Goal: Entertainment & Leisure: Consume media (video, audio)

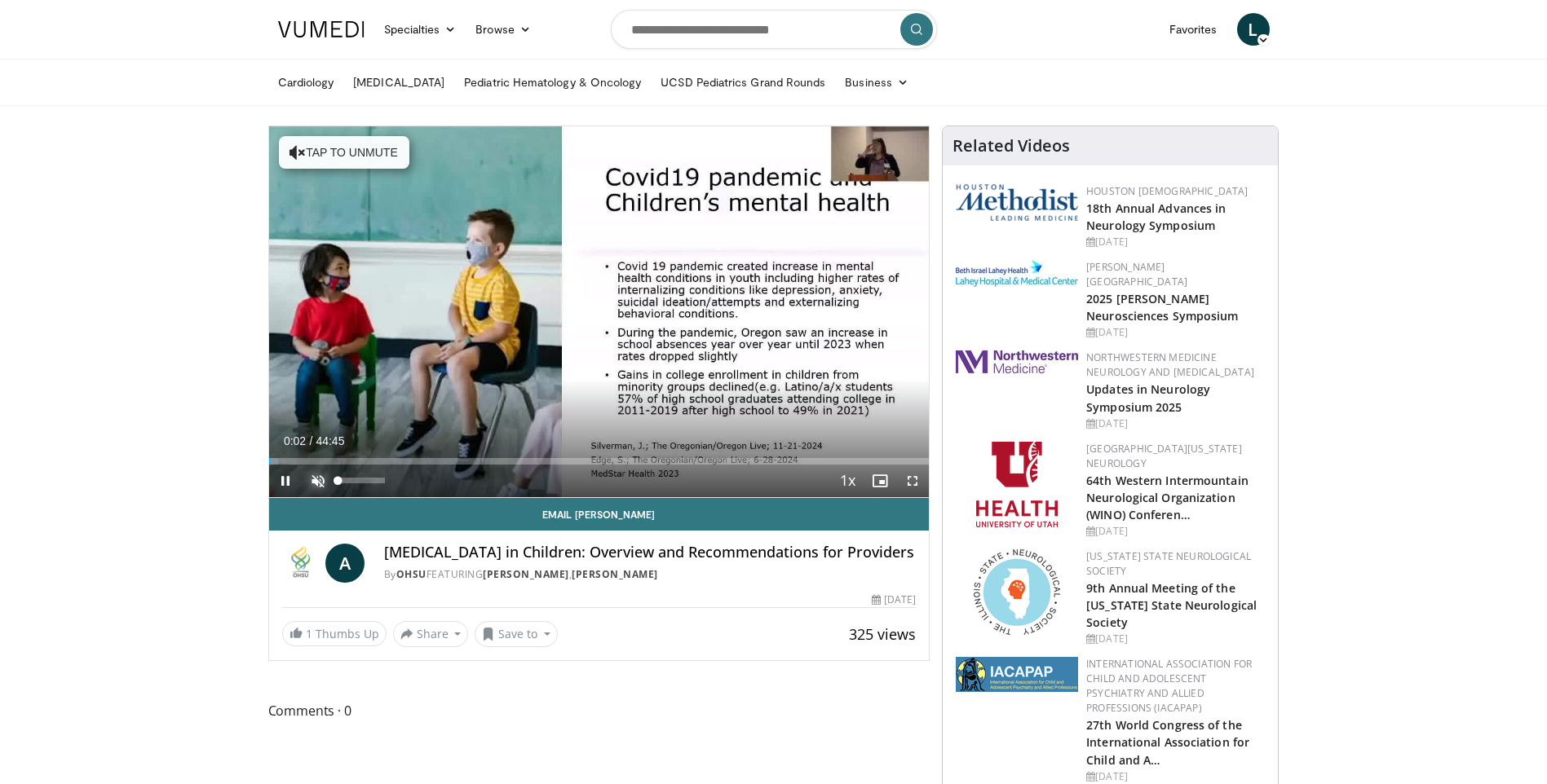
click at [322, 478] on span "Video Player" at bounding box center [317, 481] width 33 height 33
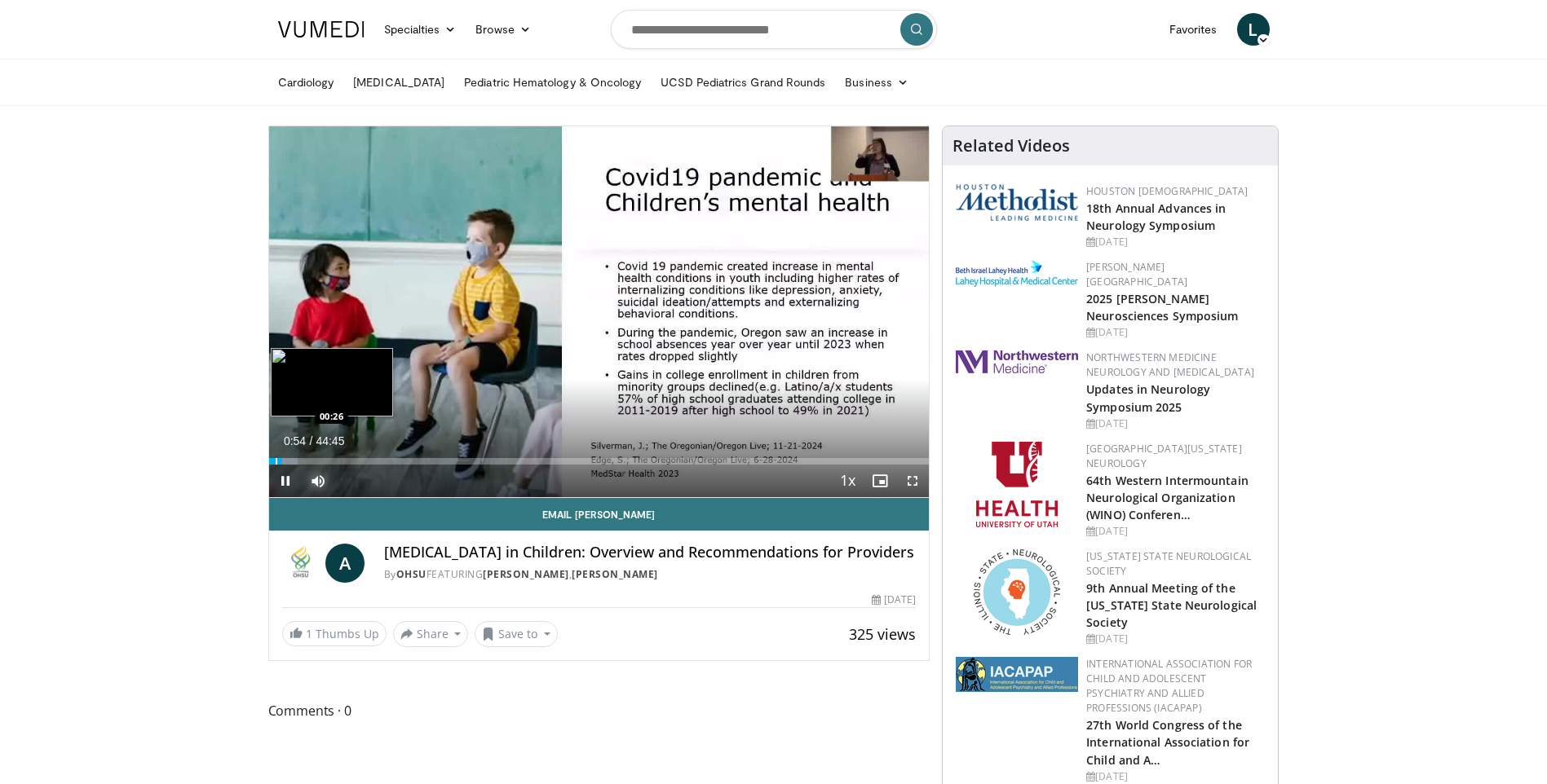
click at [276, 461] on div "Progress Bar" at bounding box center [277, 461] width 2 height 6
click at [273, 460] on div "Progress Bar" at bounding box center [274, 461] width 2 height 6
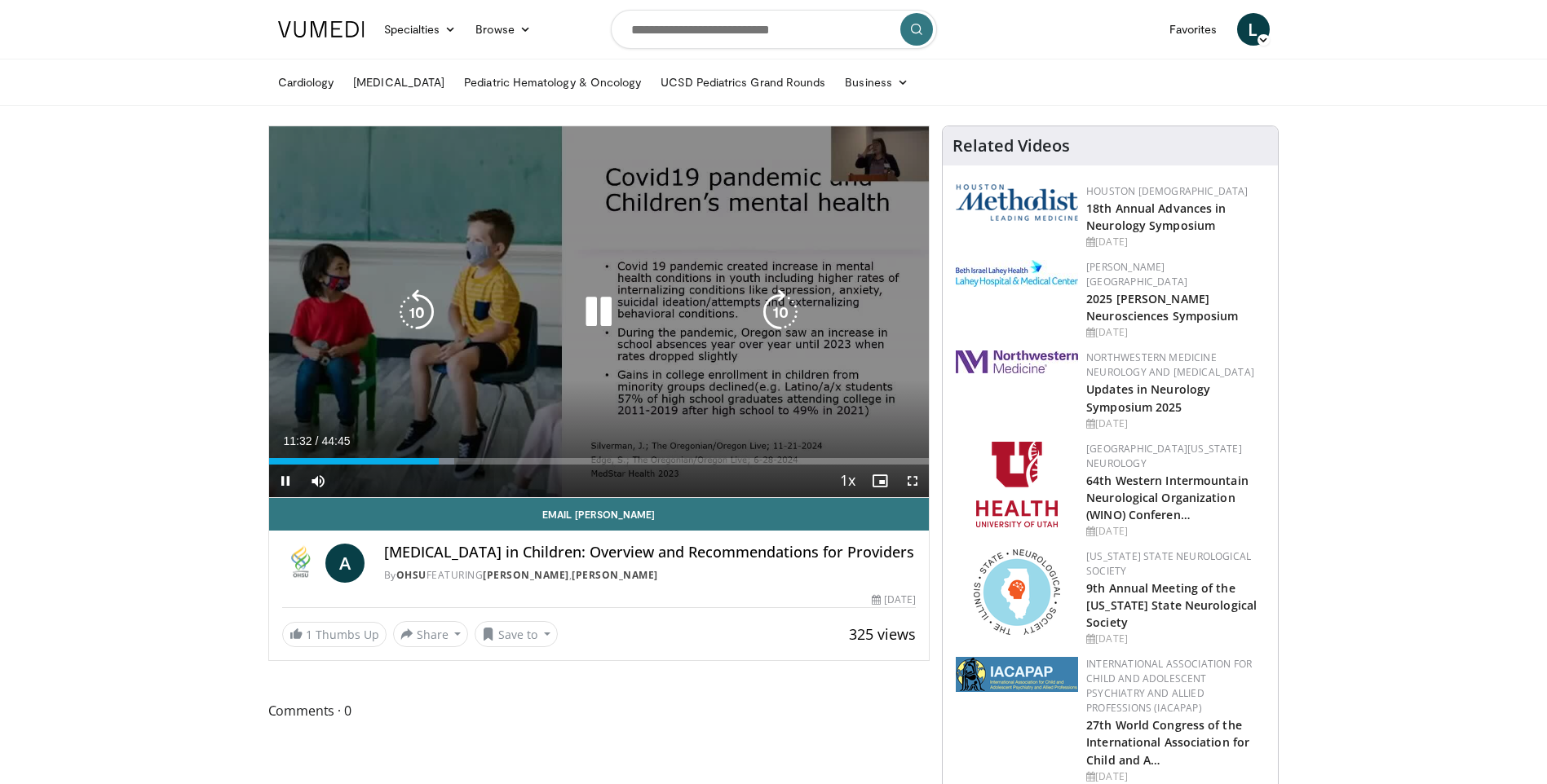
click at [592, 310] on icon "Video Player" at bounding box center [598, 312] width 46 height 46
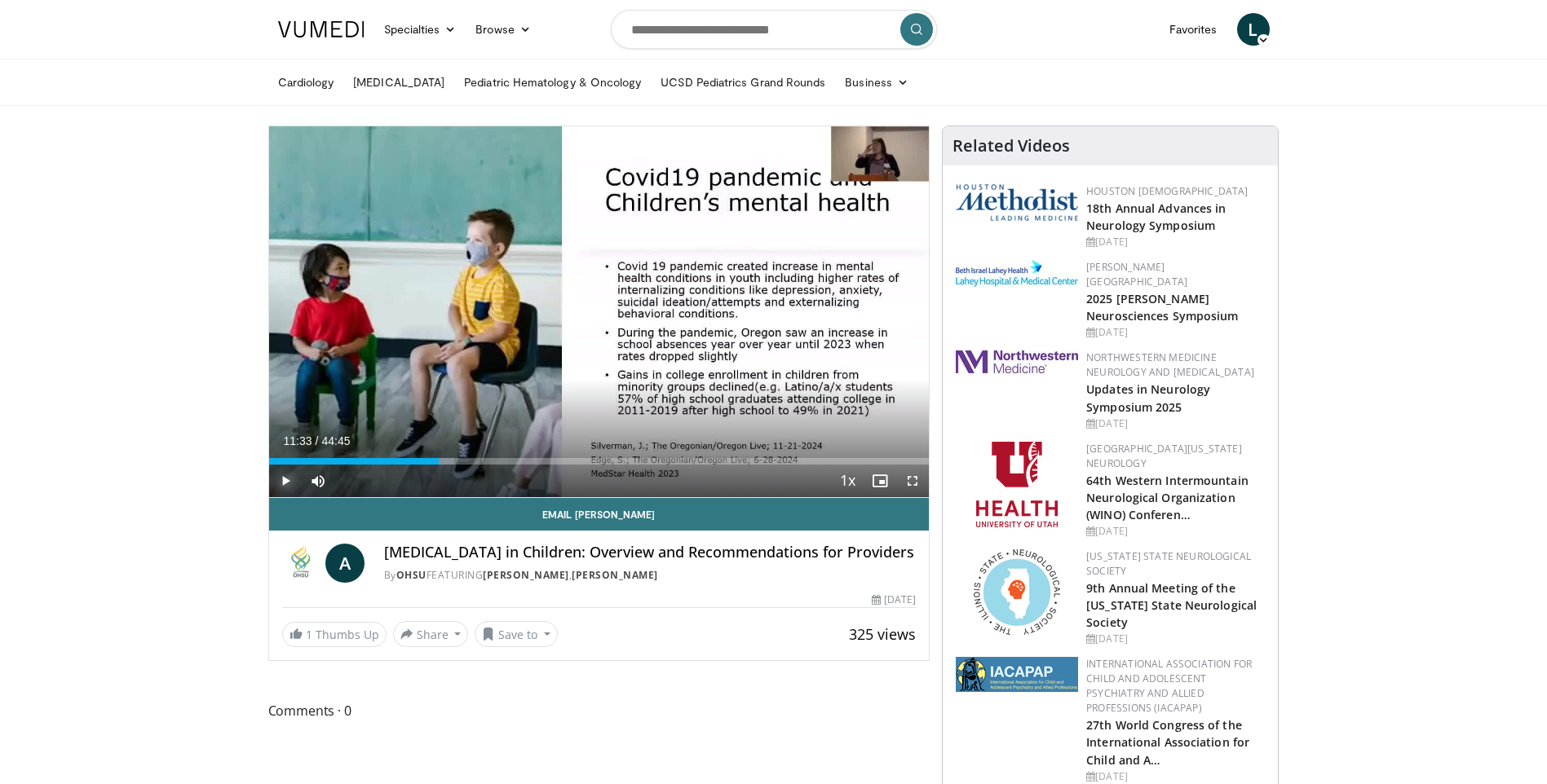
click at [285, 480] on span "Video Player" at bounding box center [285, 481] width 33 height 33
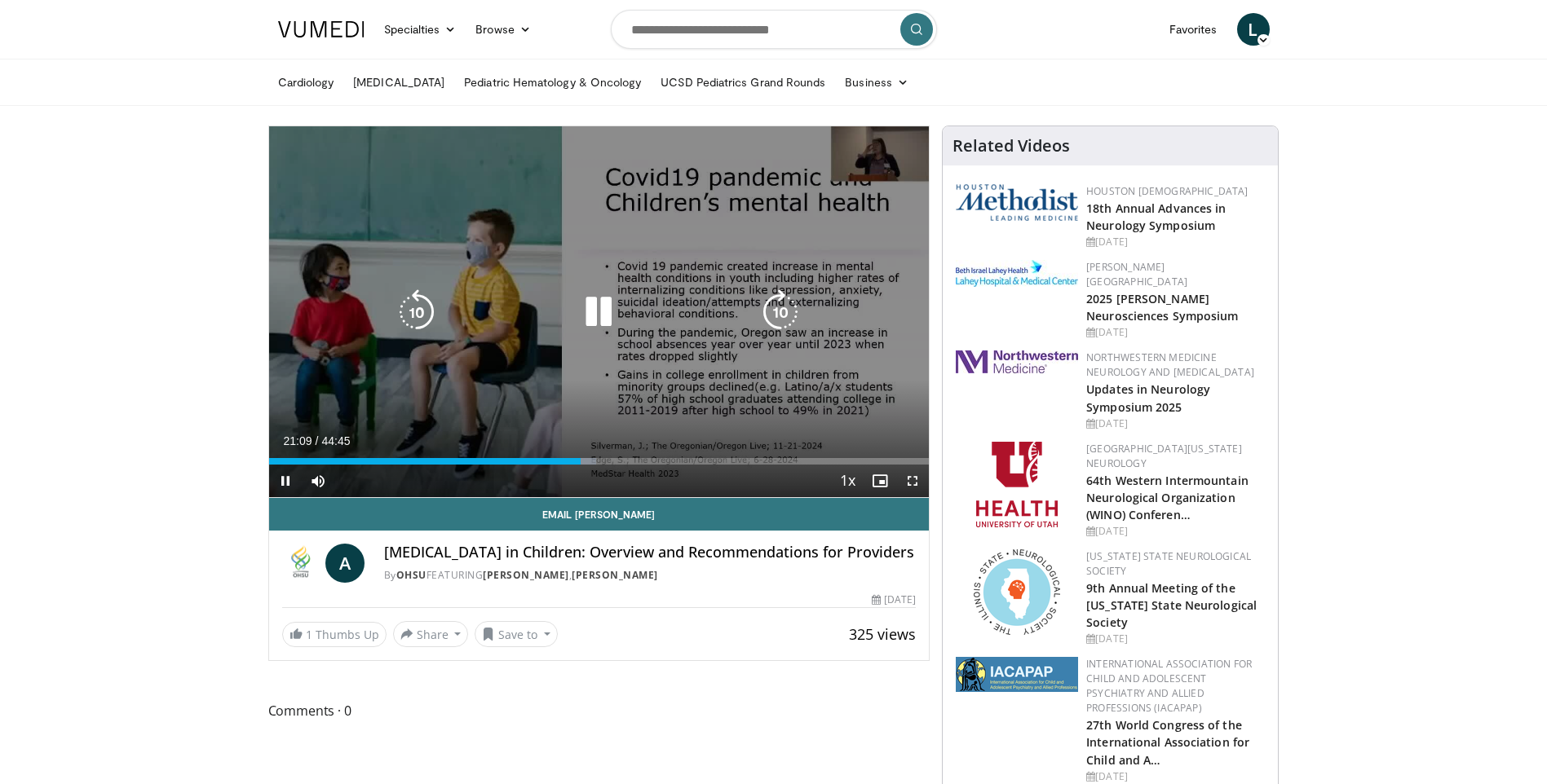
click at [603, 307] on icon "Video Player" at bounding box center [598, 312] width 46 height 46
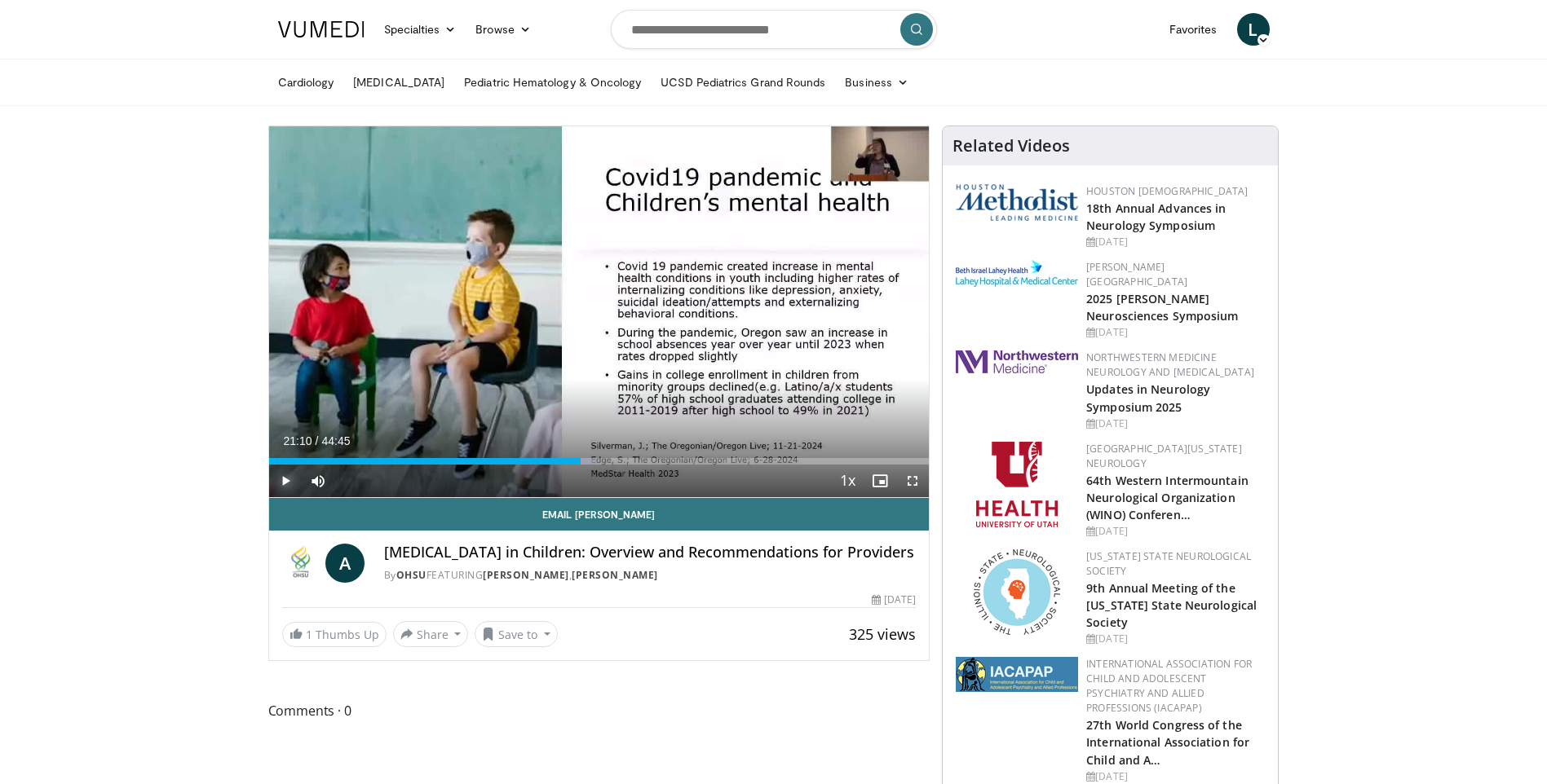
click at [280, 478] on span "Video Player" at bounding box center [285, 481] width 33 height 33
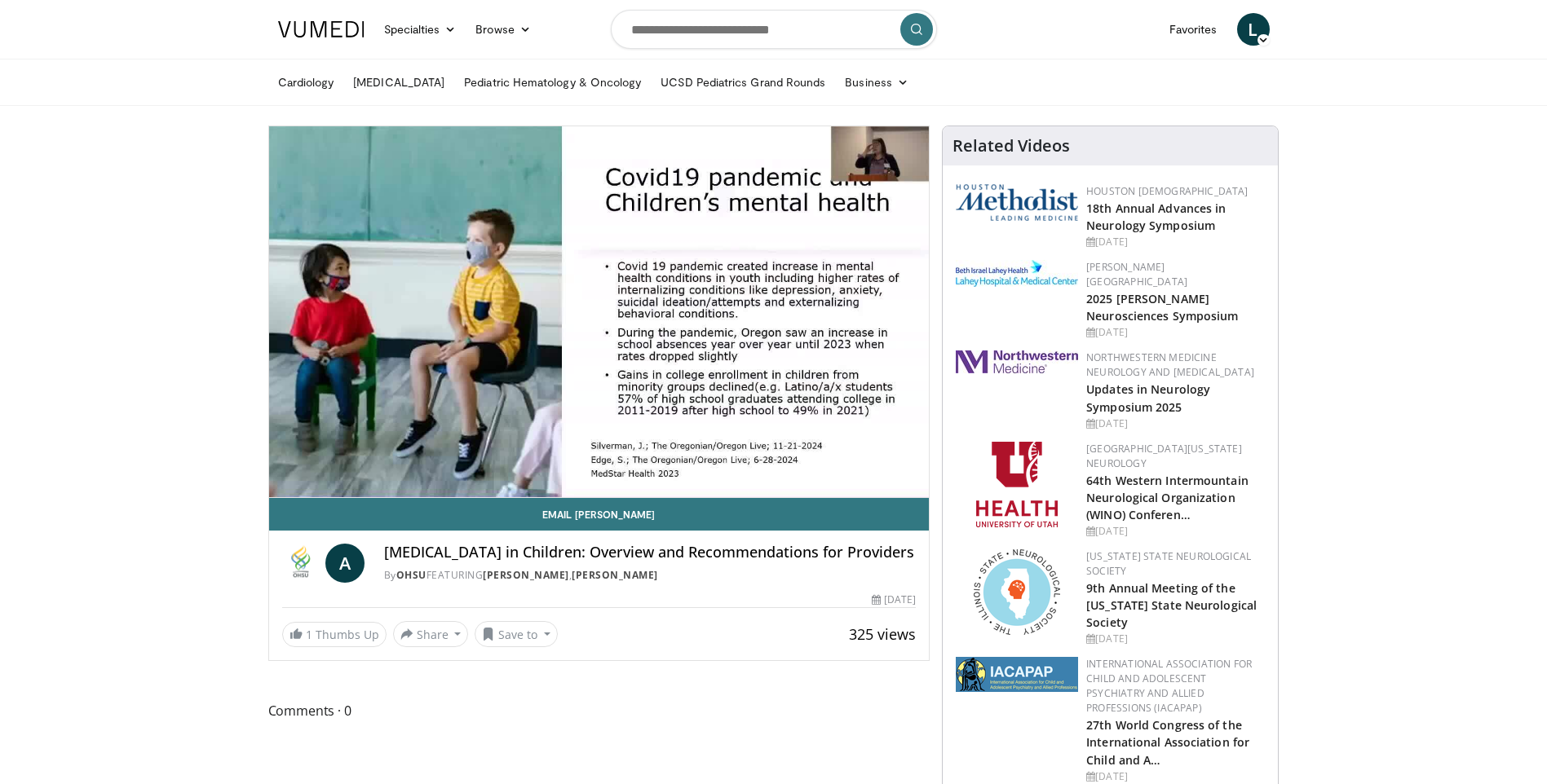
click at [269, 465] on button "Pause" at bounding box center [285, 481] width 33 height 33
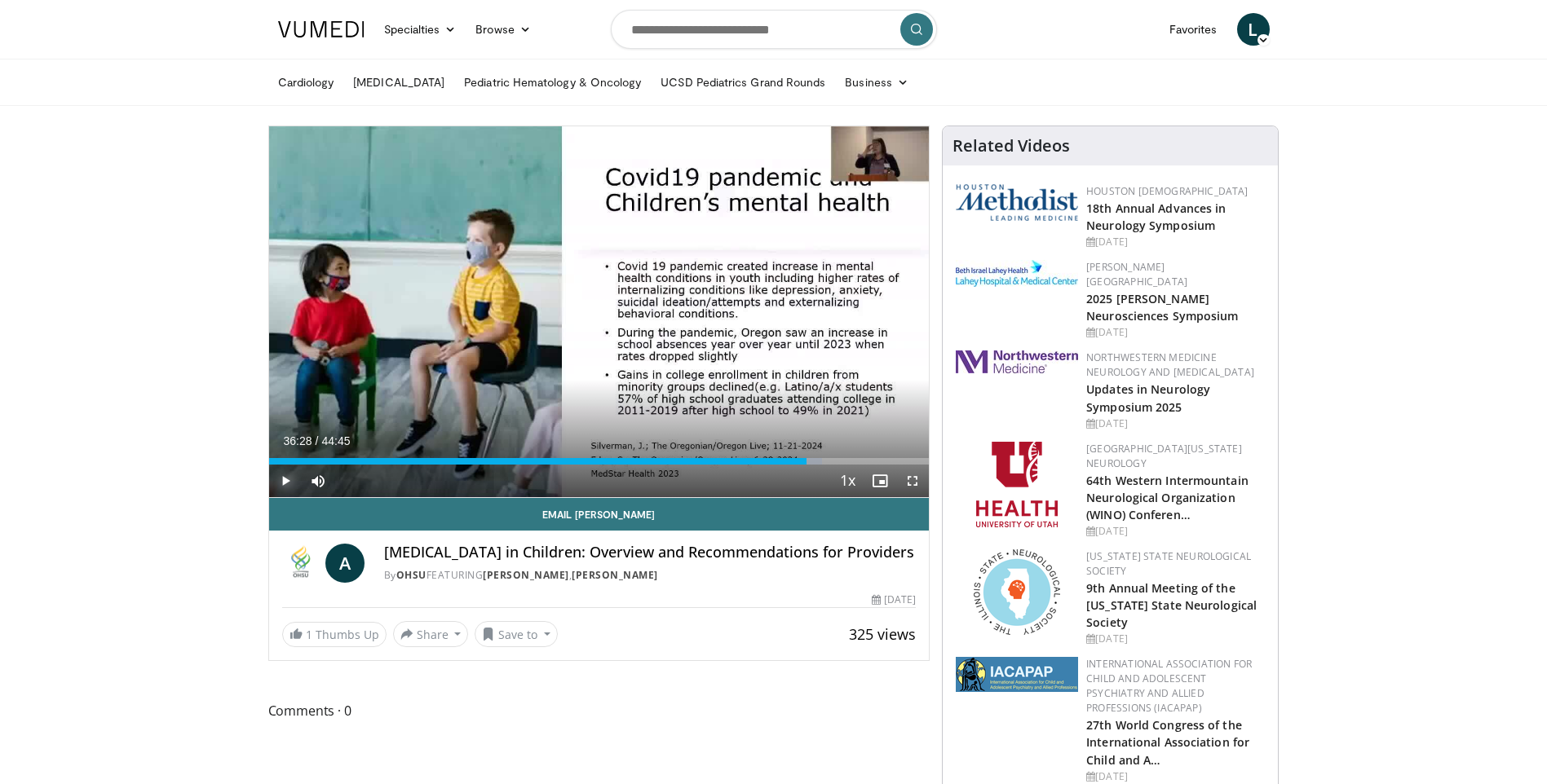
click at [282, 476] on span "Video Player" at bounding box center [285, 481] width 33 height 33
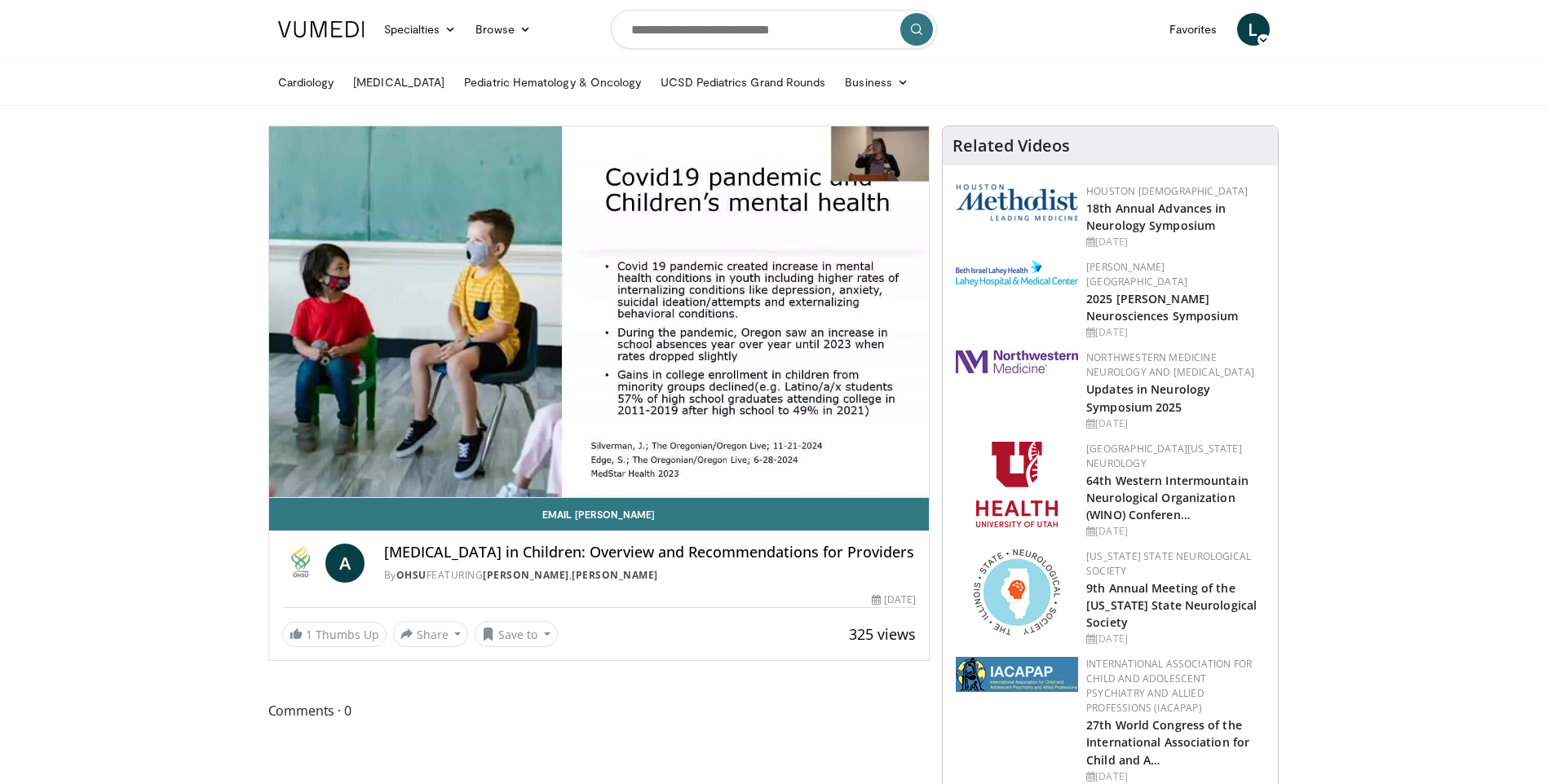
click at [269, 465] on button "Pause" at bounding box center [285, 481] width 33 height 33
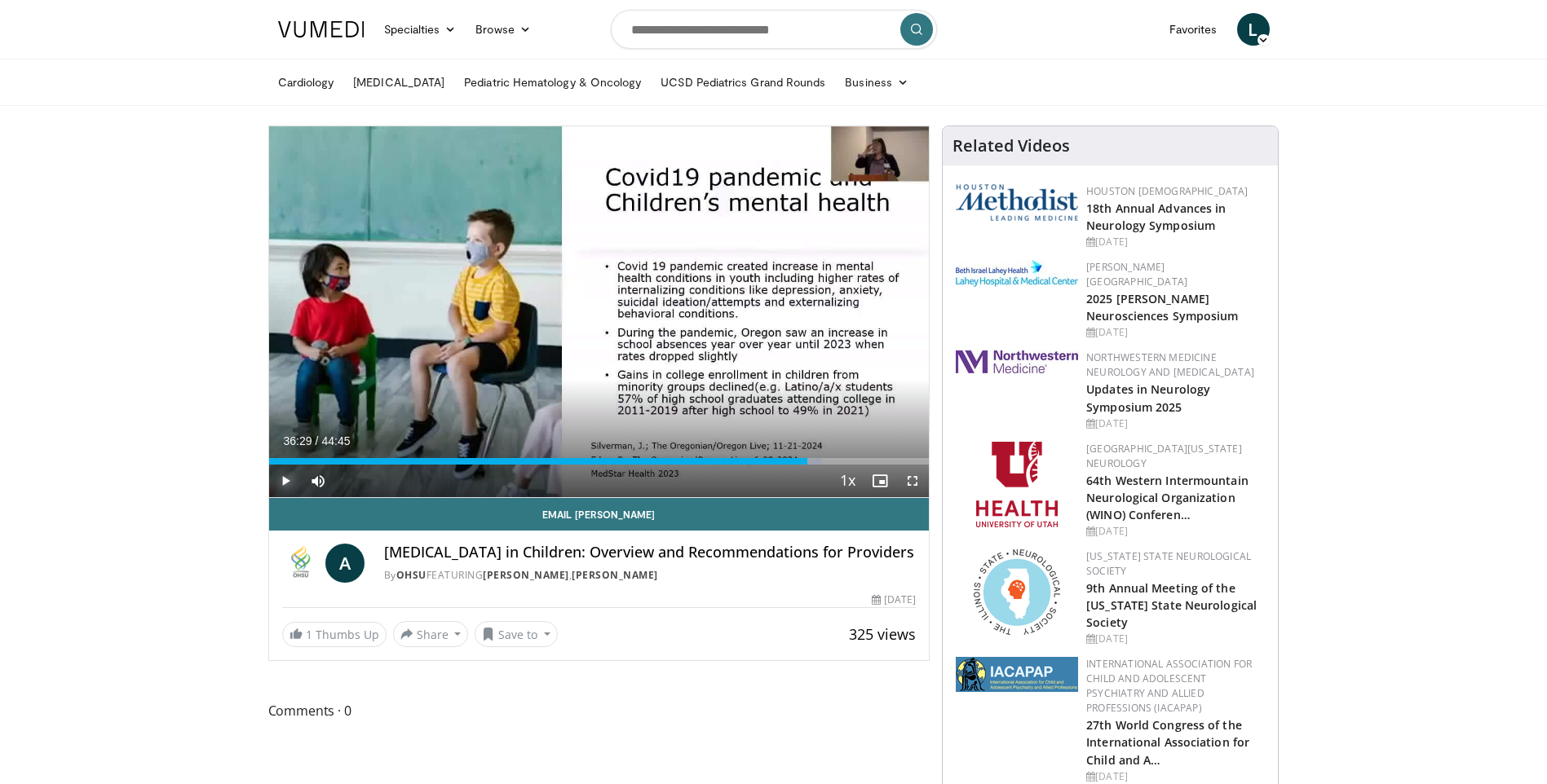
click at [278, 478] on span "Video Player" at bounding box center [285, 481] width 33 height 33
click at [283, 475] on span "Video Player" at bounding box center [285, 481] width 33 height 33
